Goal: Task Accomplishment & Management: Use online tool/utility

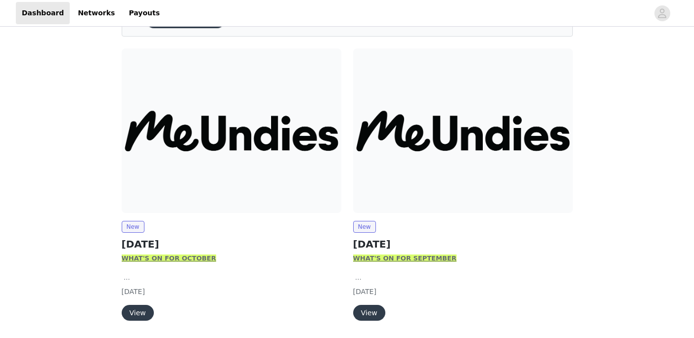
scroll to position [94, 0]
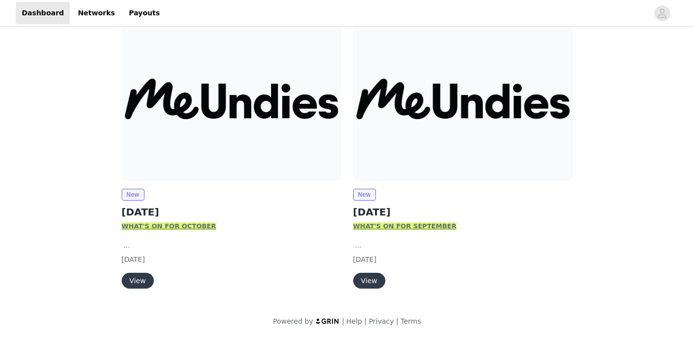
click at [437, 137] on img at bounding box center [463, 98] width 220 height 165
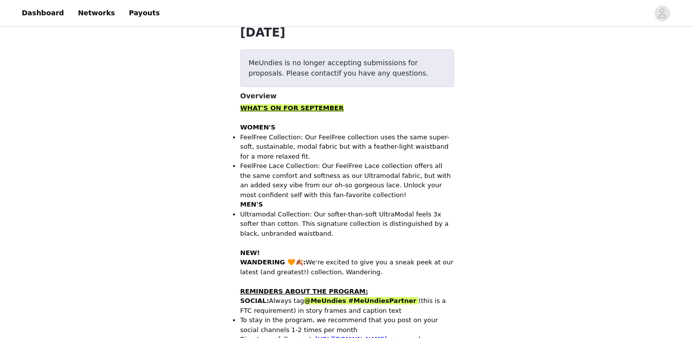
scroll to position [160, 0]
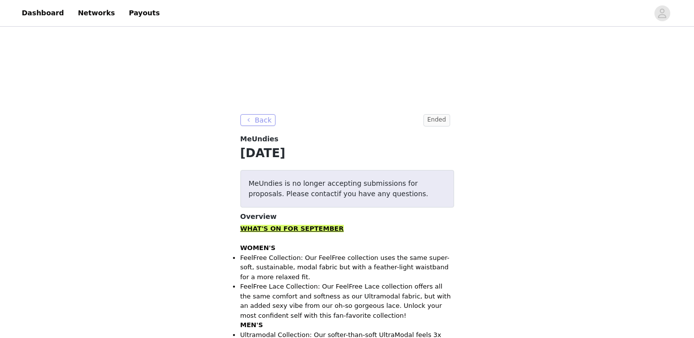
click at [252, 120] on button "Back" at bounding box center [258, 120] width 36 height 12
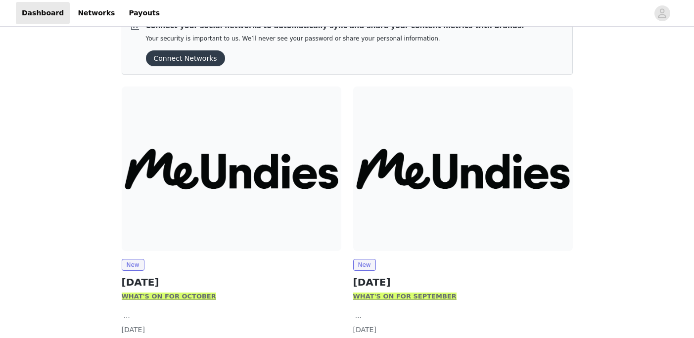
scroll to position [94, 0]
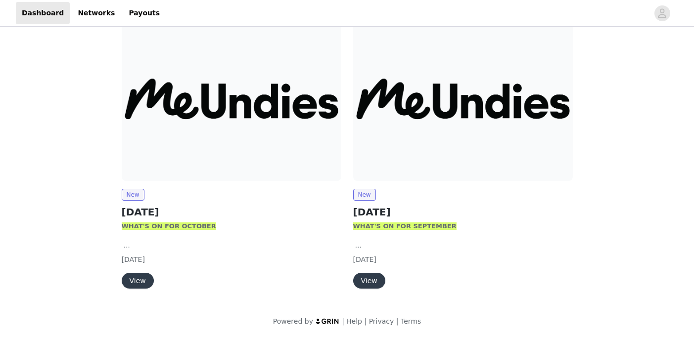
click at [136, 287] on button "View" at bounding box center [138, 281] width 32 height 16
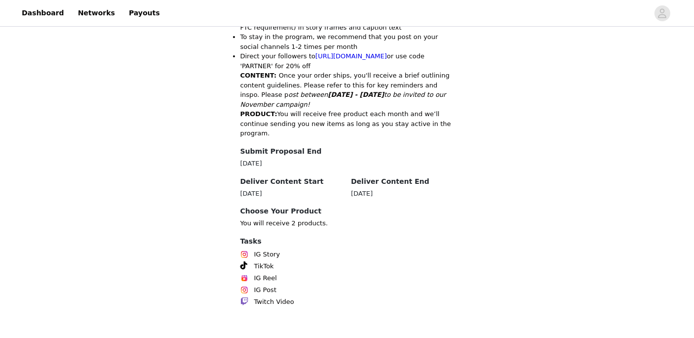
scroll to position [530, 0]
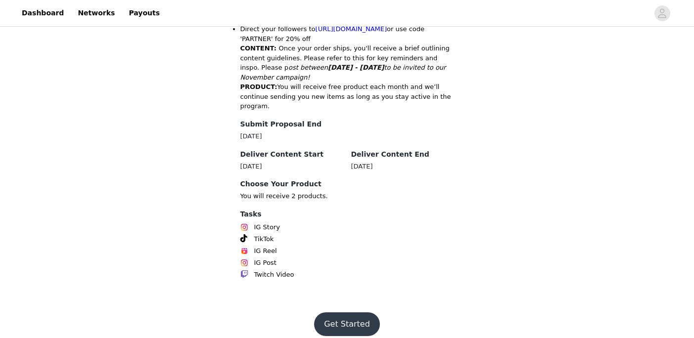
click at [352, 313] on button "Get Started" at bounding box center [347, 325] width 66 height 24
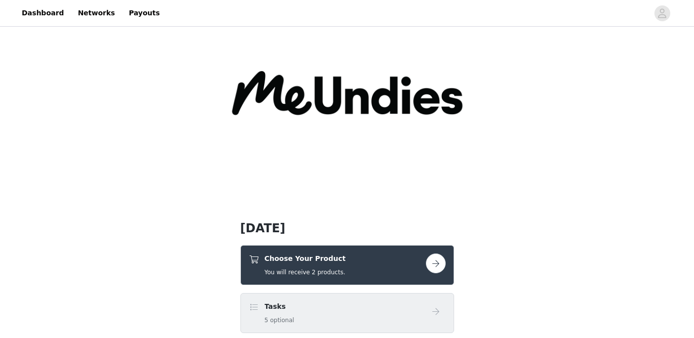
scroll to position [60, 0]
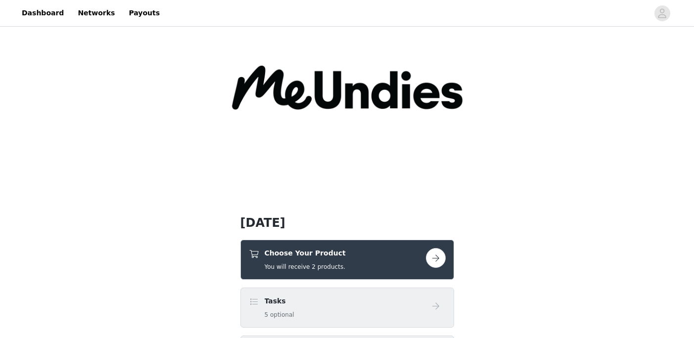
click at [432, 261] on button "button" at bounding box center [436, 258] width 20 height 20
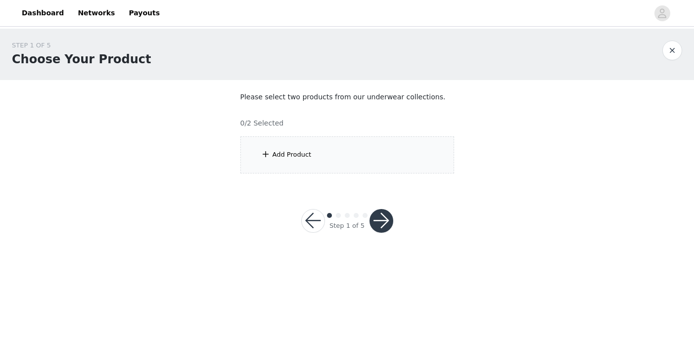
click at [388, 151] on div "Add Product" at bounding box center [347, 154] width 214 height 37
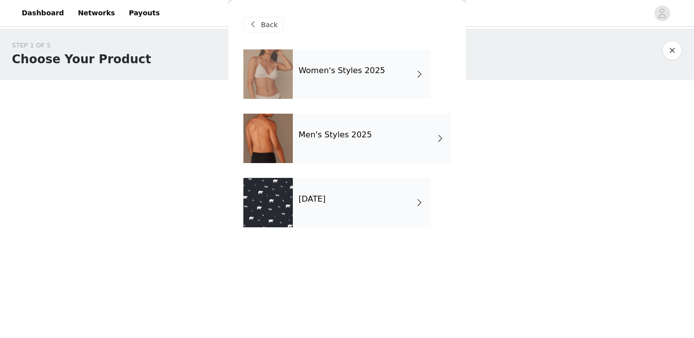
click at [371, 93] on div "Women's Styles 2025" at bounding box center [361, 73] width 137 height 49
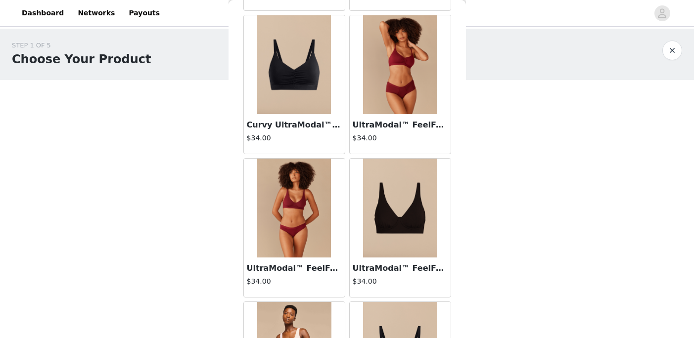
scroll to position [1175, 0]
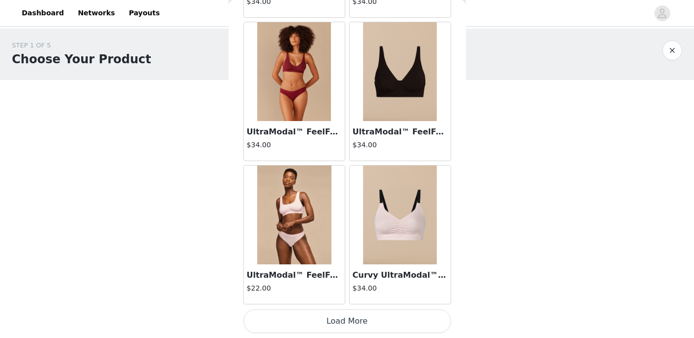
click at [330, 319] on button "Load More" at bounding box center [347, 322] width 208 height 24
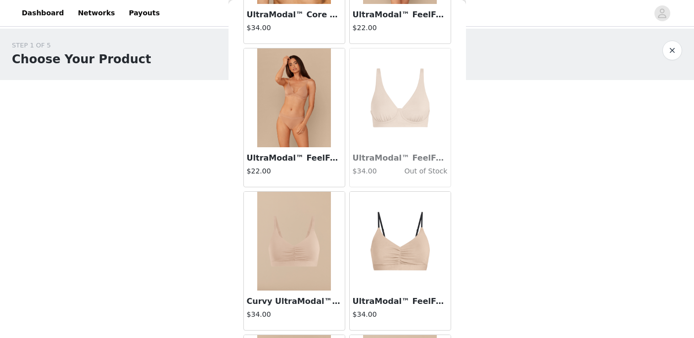
scroll to position [2609, 0]
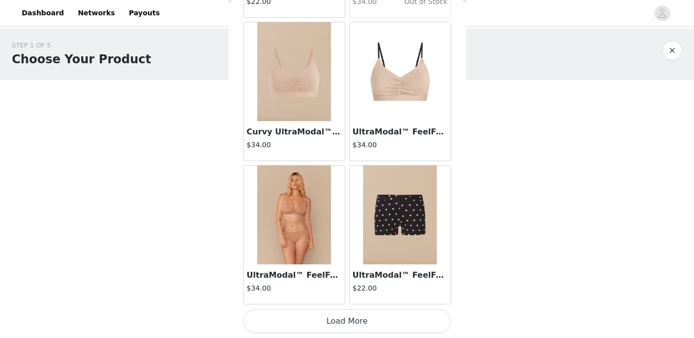
click at [345, 321] on button "Load More" at bounding box center [347, 322] width 208 height 24
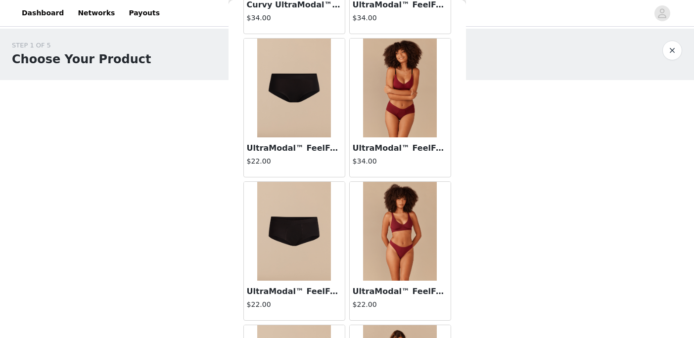
scroll to position [0, 0]
